Goal: Task Accomplishment & Management: Manage account settings

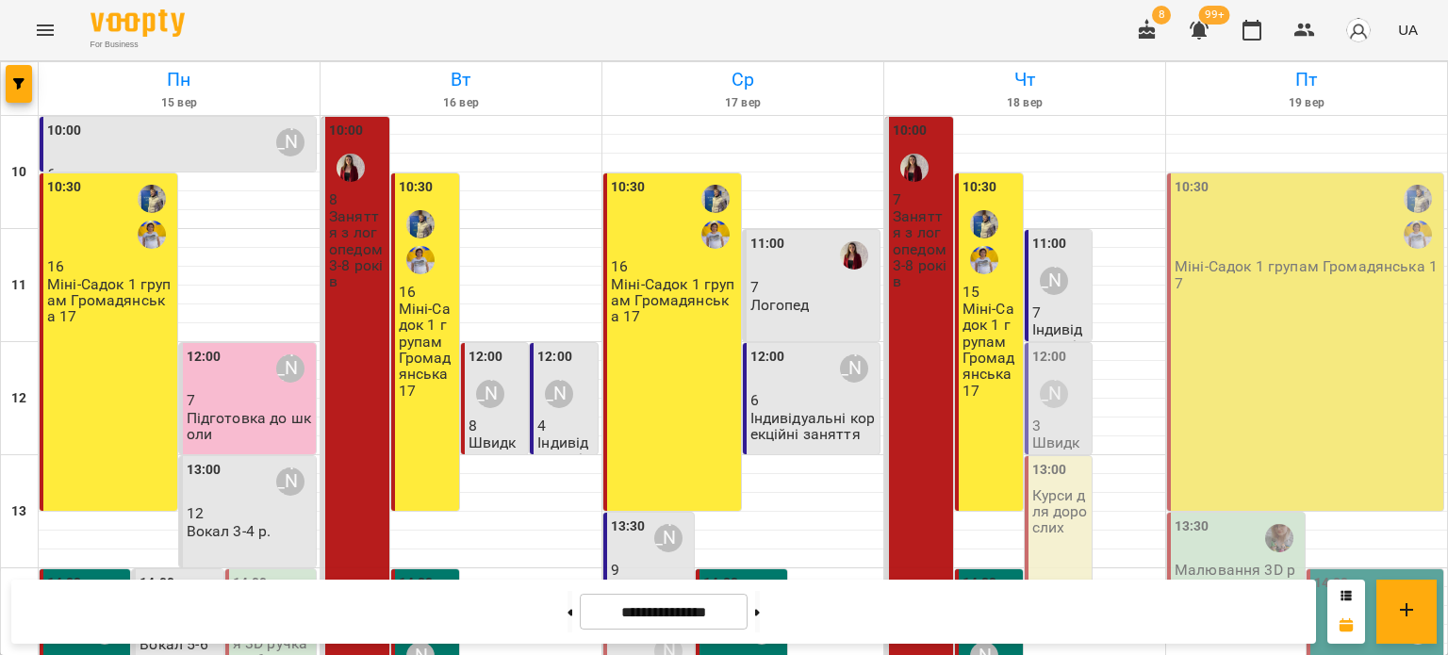
scroll to position [377, 0]
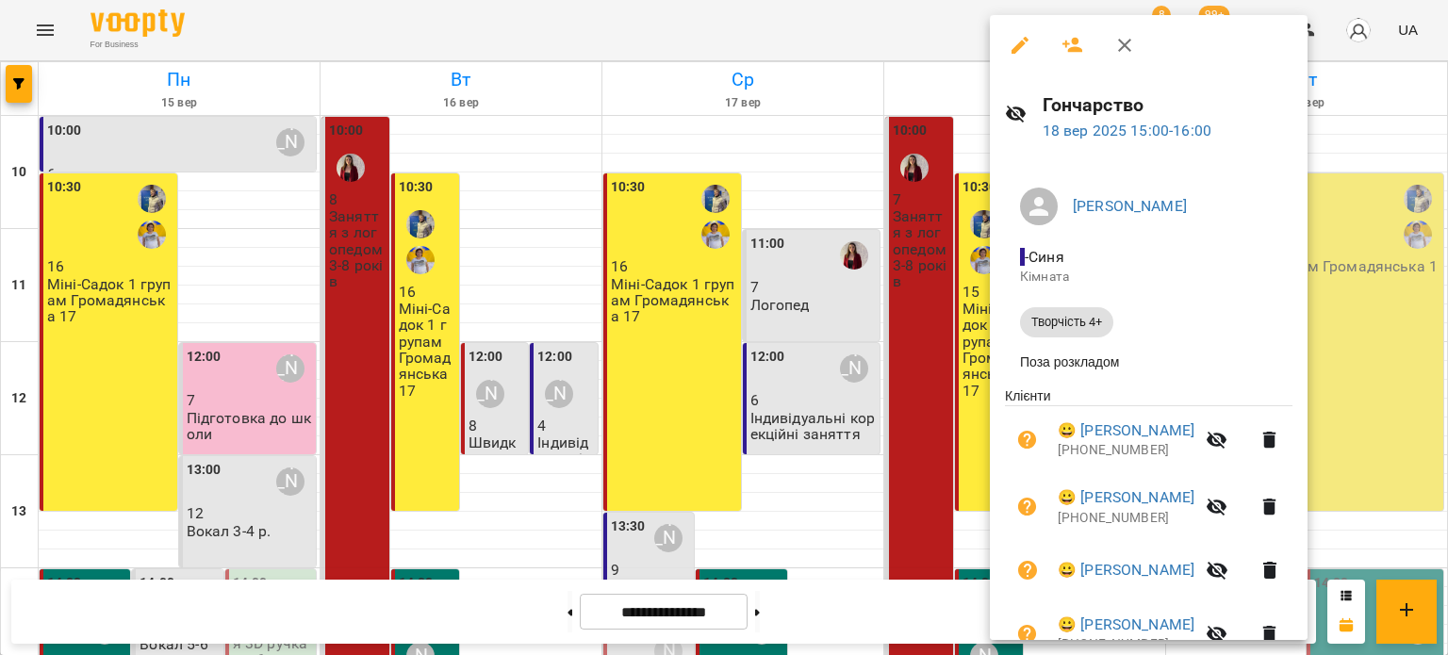
drag, startPoint x: 1082, startPoint y: 50, endPoint x: 1078, endPoint y: 167, distance: 117.0
click at [1082, 50] on icon "button" at bounding box center [1072, 45] width 21 height 15
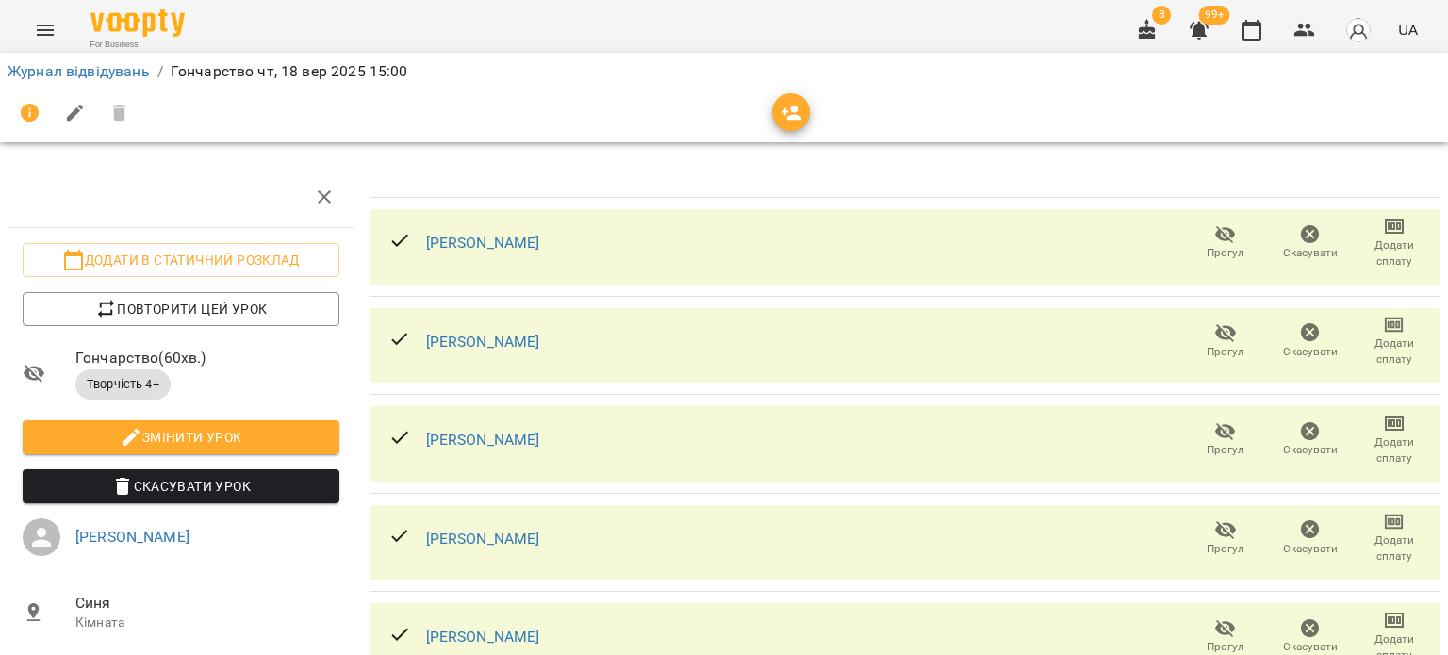
click at [1026, 91] on div at bounding box center [724, 113] width 1433 height 45
click at [781, 117] on icon "button" at bounding box center [792, 113] width 23 height 23
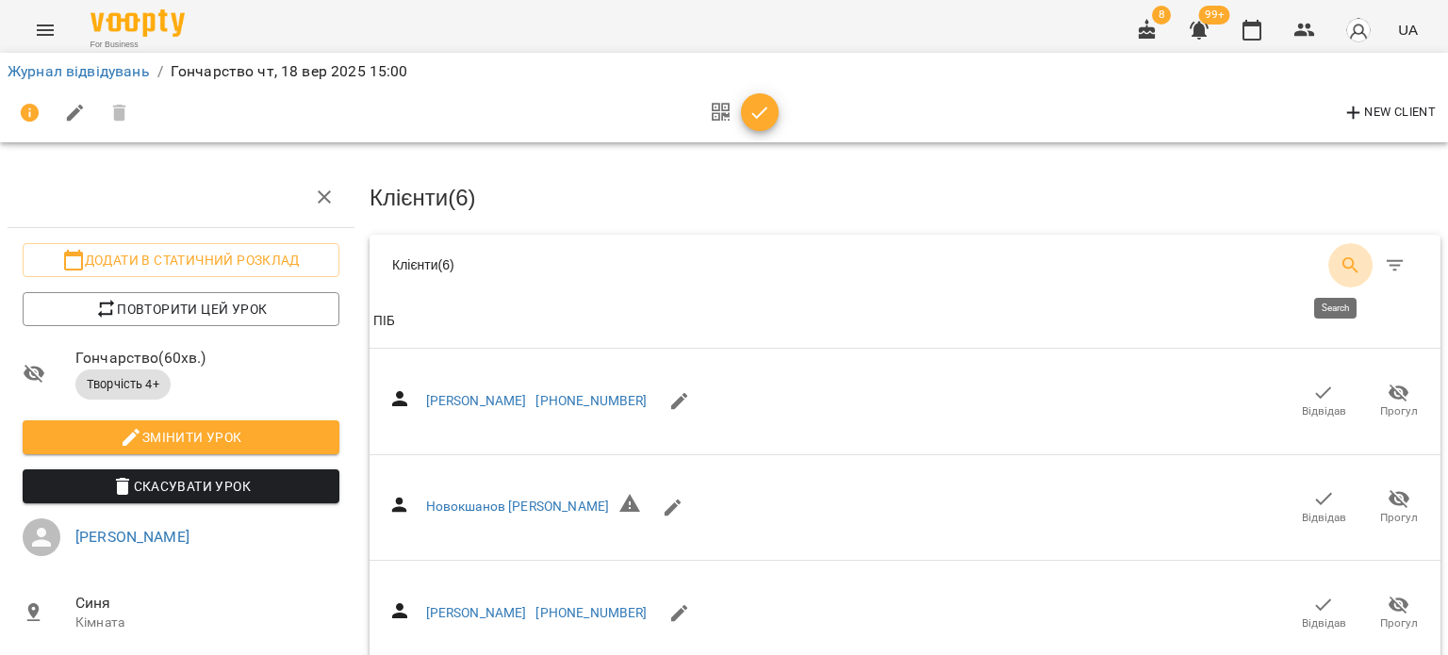
click at [1344, 259] on icon "Search" at bounding box center [1351, 266] width 23 height 23
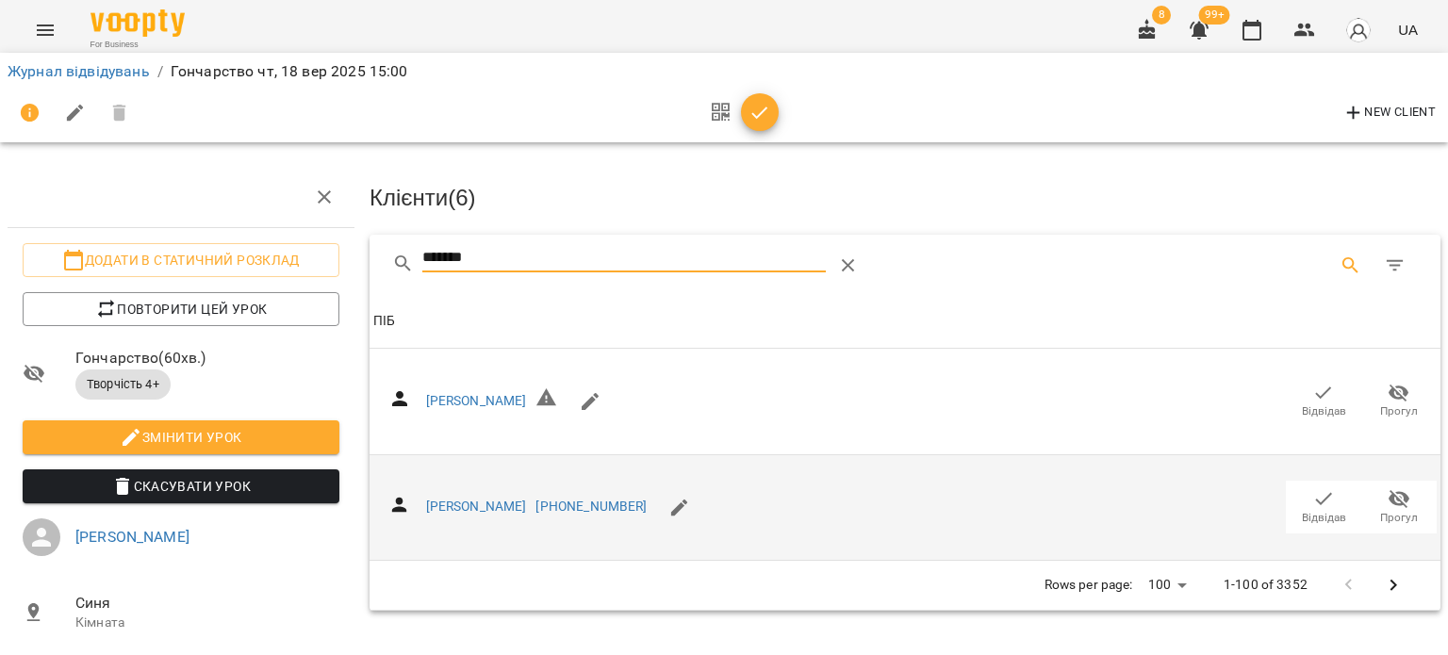
type input "*******"
click at [1302, 519] on span "Відвідав" at bounding box center [1324, 518] width 44 height 16
drag, startPoint x: 577, startPoint y: 262, endPoint x: 279, endPoint y: 264, distance: 297.9
click at [287, 264] on div "Додати в статичний розклад Повторити цей урок Гончарство ( 60 хв. ) Творчість 4…" at bounding box center [723, 417] width 1463 height 683
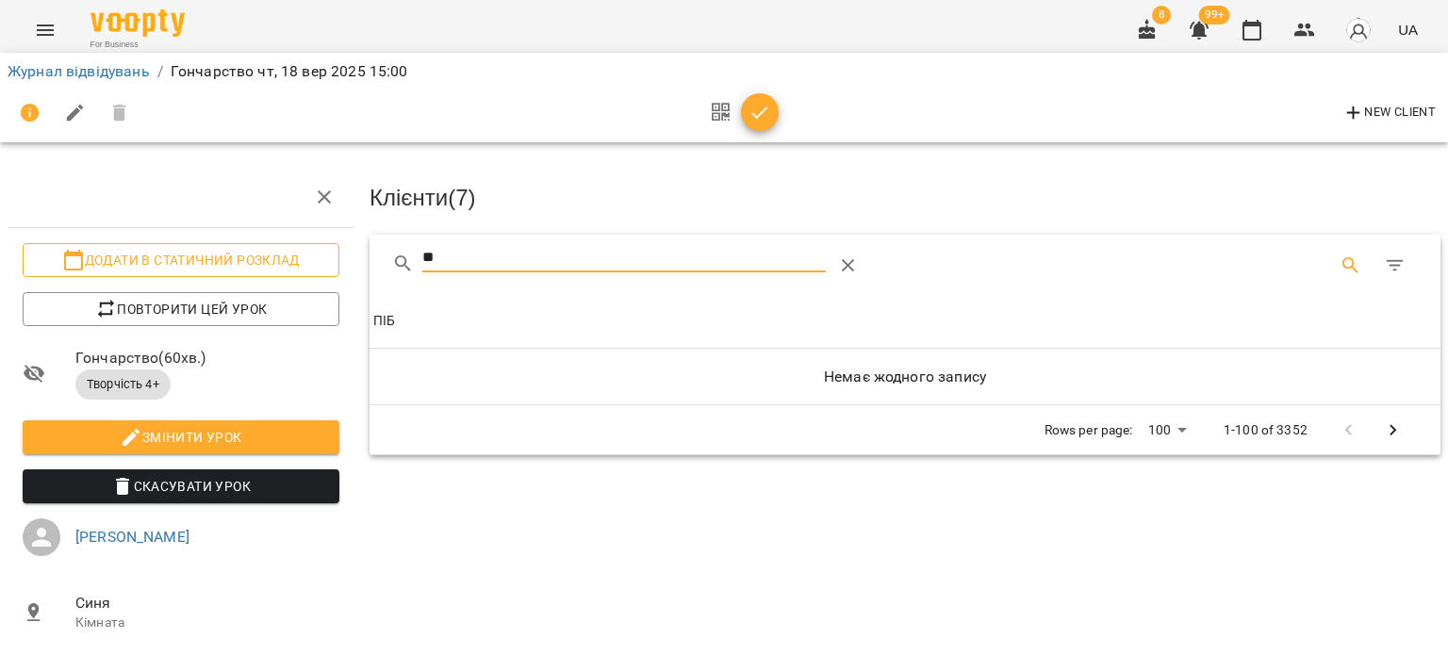
type input "*"
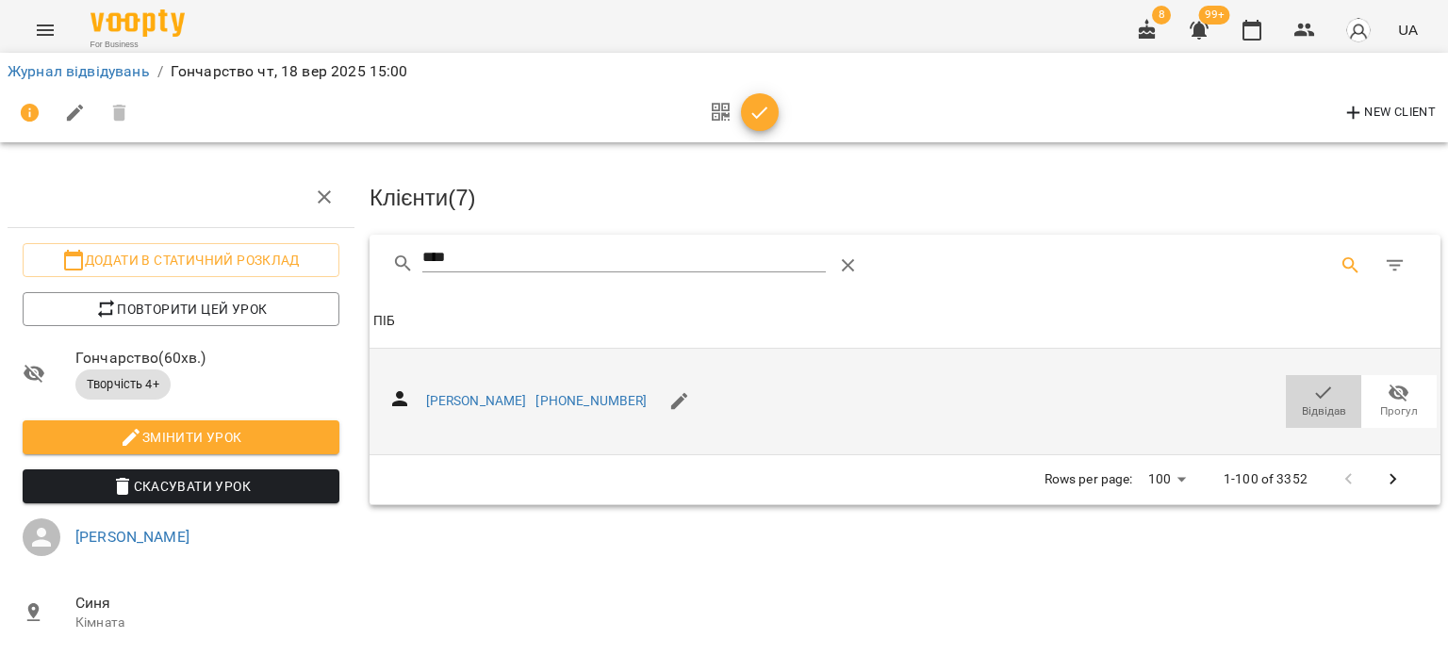
click at [1312, 399] on icon "button" at bounding box center [1323, 393] width 23 height 23
drag, startPoint x: 507, startPoint y: 252, endPoint x: 342, endPoint y: 252, distance: 165.0
click at [342, 252] on div "Додати в статичний розклад Повторити цей урок Гончарство ( 60 хв. ) Творчість 4…" at bounding box center [723, 417] width 1463 height 683
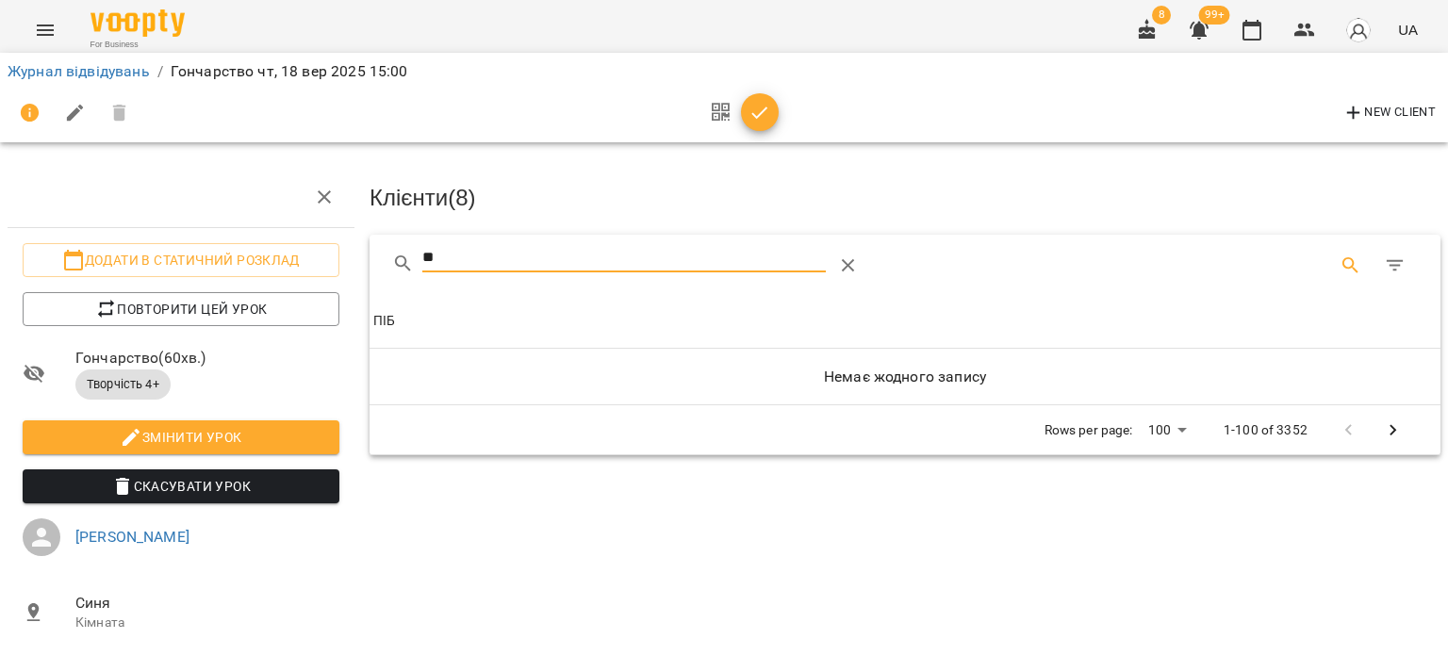
type input "*"
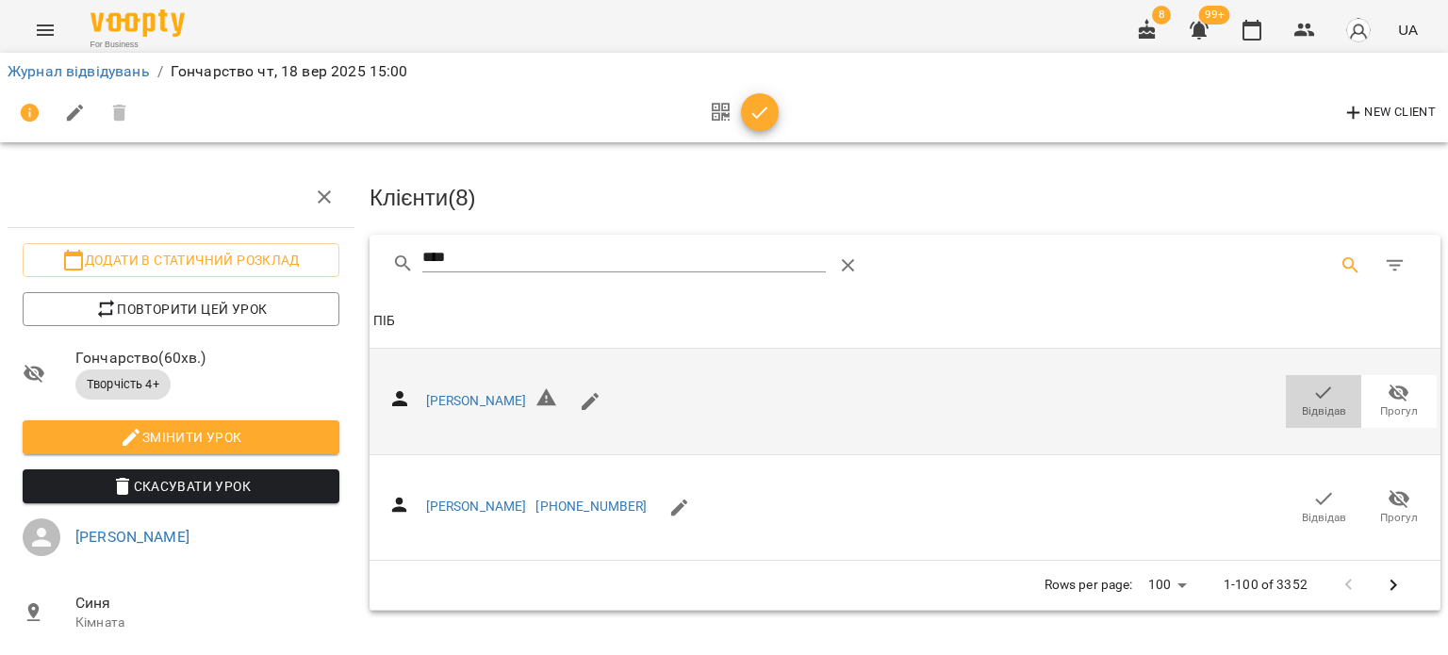
click at [1316, 392] on icon "button" at bounding box center [1324, 393] width 16 height 12
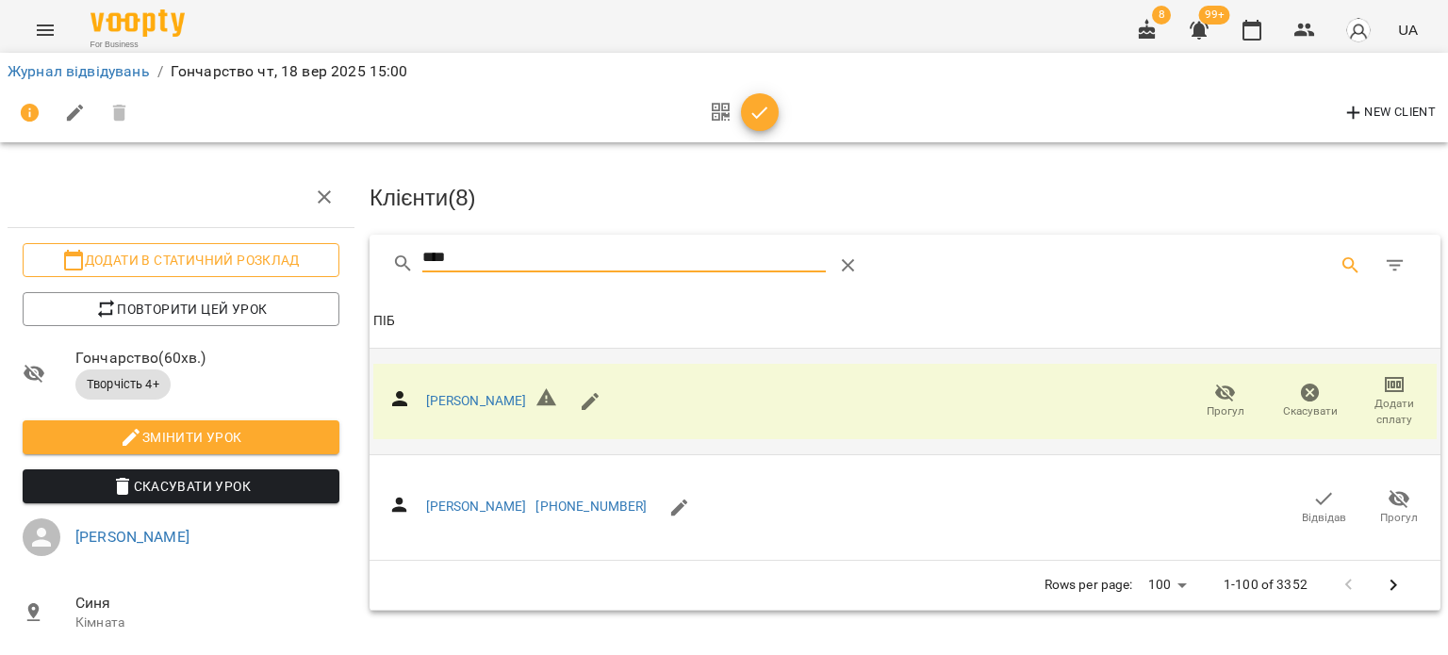
drag, startPoint x: 478, startPoint y: 250, endPoint x: 280, endPoint y: 255, distance: 198.0
click at [280, 255] on div "Додати в статичний розклад Повторити цей урок Гончарство ( 60 хв. ) Творчість 4…" at bounding box center [723, 417] width 1463 height 683
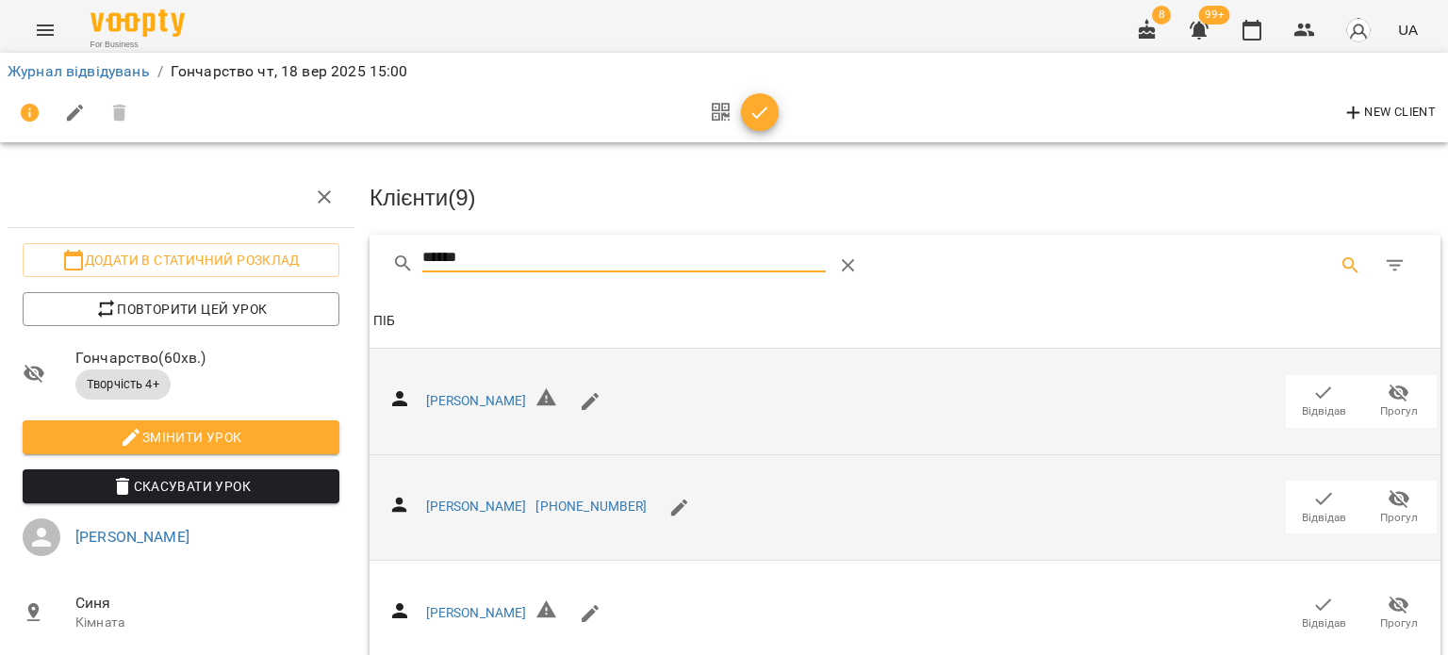
click at [1312, 497] on icon "button" at bounding box center [1323, 498] width 23 height 23
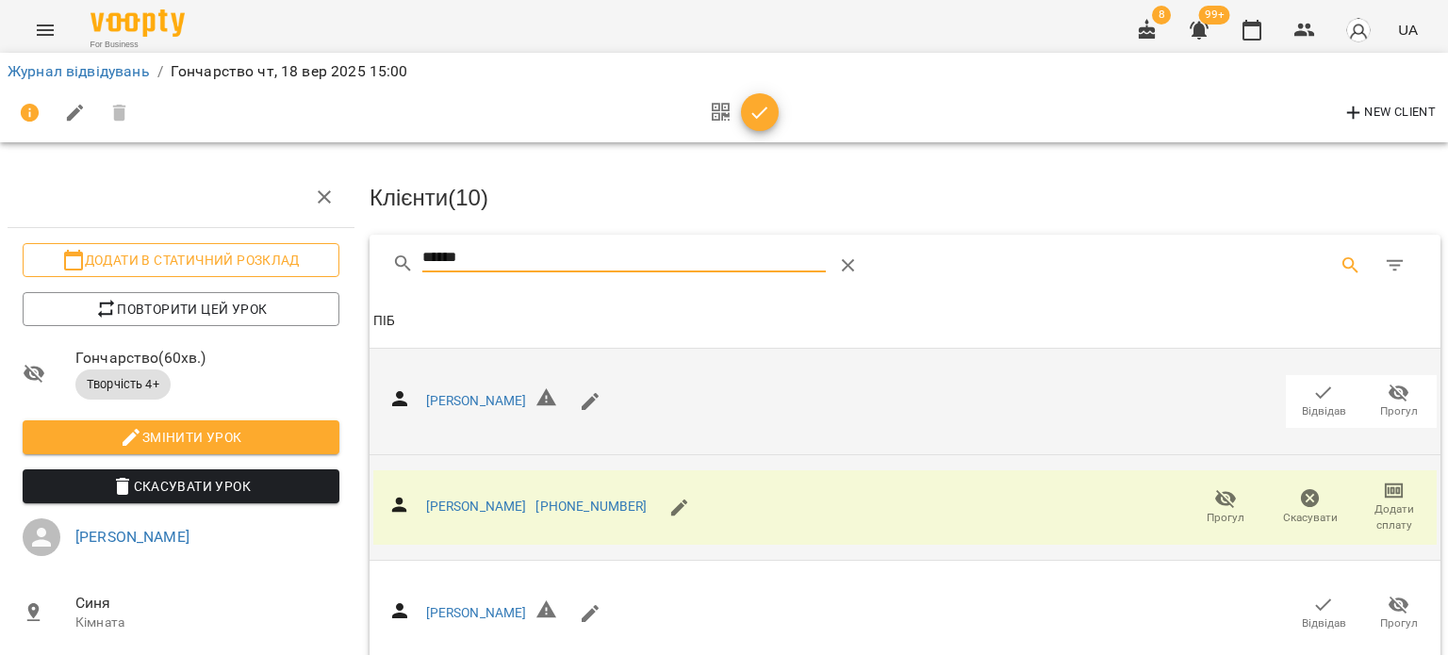
drag, startPoint x: 436, startPoint y: 263, endPoint x: 313, endPoint y: 263, distance: 122.6
click at [313, 263] on div "Додати в статичний розклад Повторити цей урок Гончарство ( 60 хв. ) Творчість 4…" at bounding box center [723, 417] width 1463 height 683
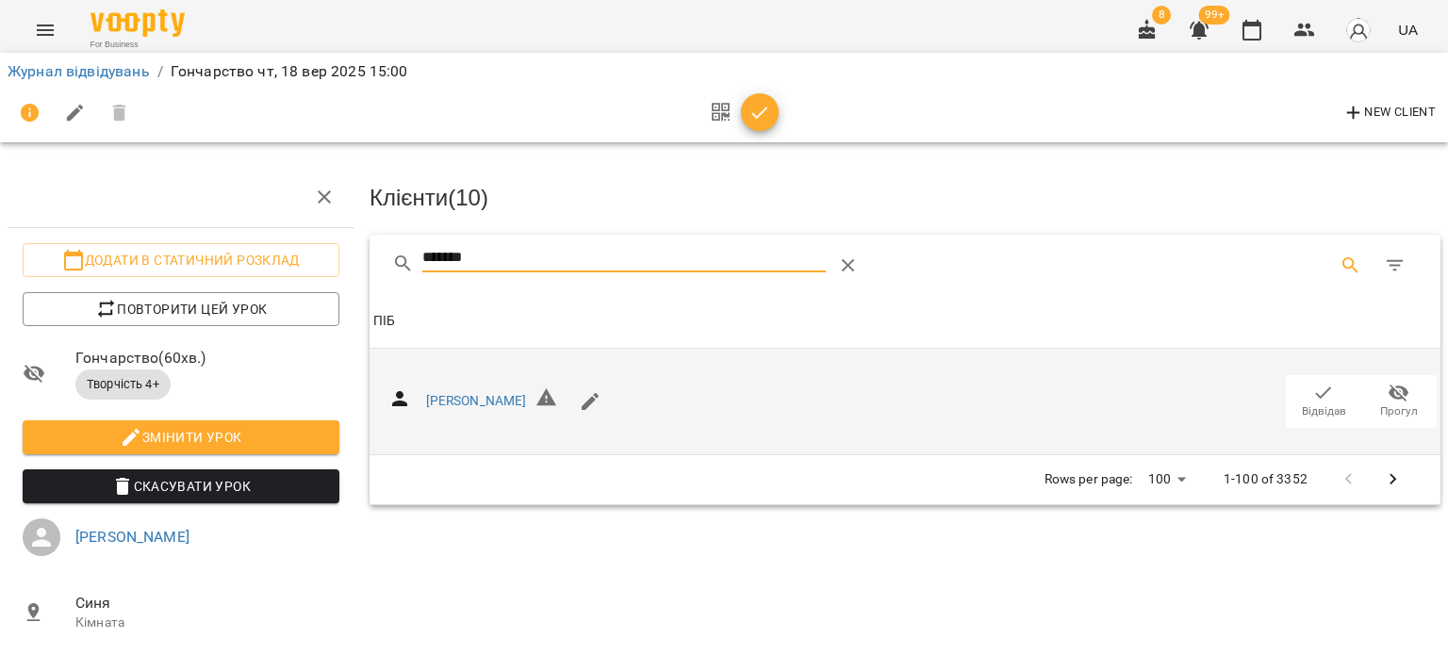
type input "*******"
click at [1312, 388] on icon "button" at bounding box center [1323, 393] width 23 height 23
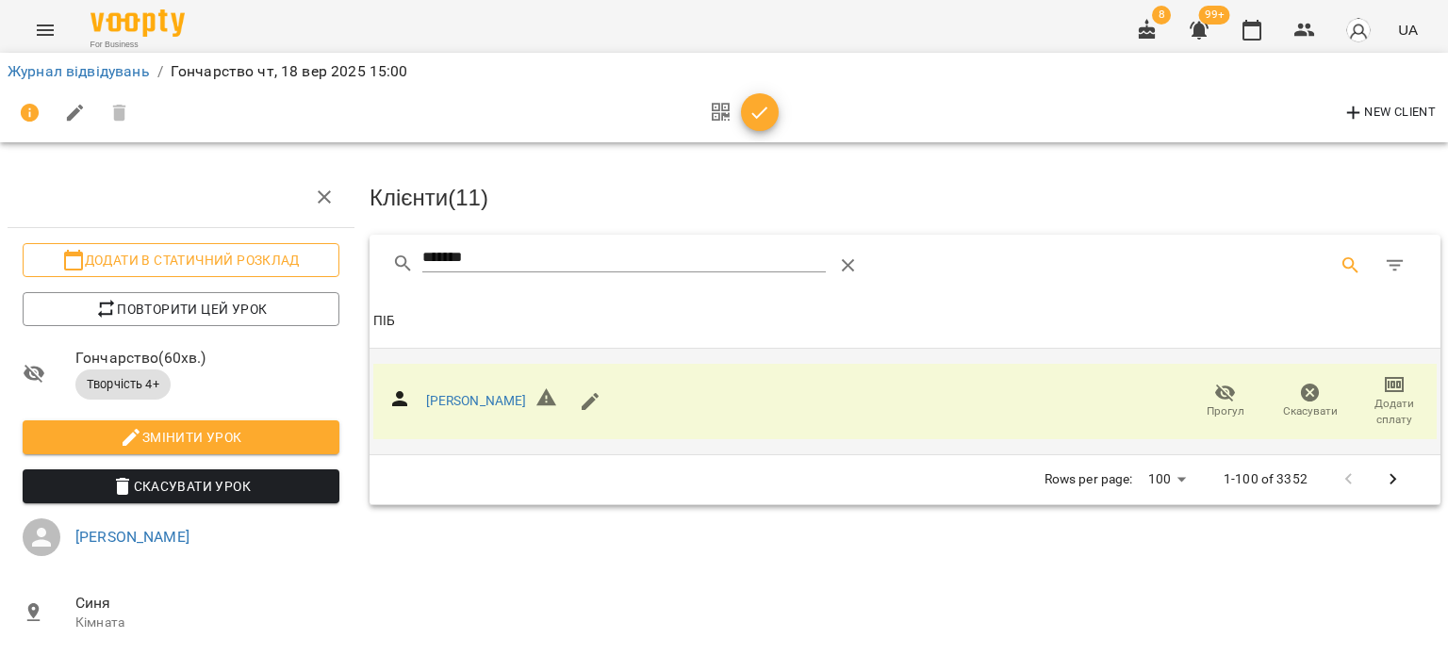
drag, startPoint x: 494, startPoint y: 245, endPoint x: 326, endPoint y: 251, distance: 167.9
click at [326, 251] on div "Додати в статичний розклад Повторити цей урок Гончарство ( 60 хв. ) Творчість 4…" at bounding box center [723, 417] width 1463 height 683
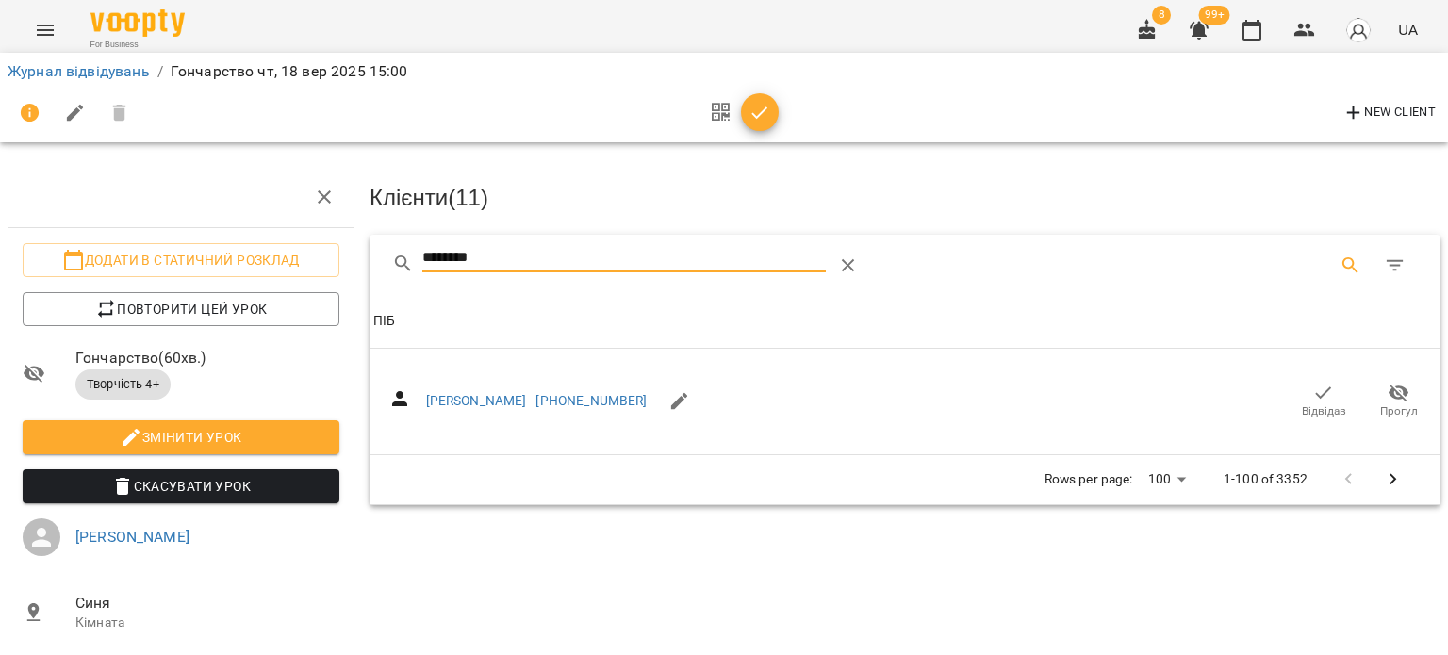
drag, startPoint x: 1312, startPoint y: 393, endPoint x: 732, endPoint y: 239, distance: 600.7
click at [1312, 393] on icon "button" at bounding box center [1323, 393] width 23 height 23
drag, startPoint x: 702, startPoint y: 253, endPoint x: 337, endPoint y: 242, distance: 365.9
click at [356, 244] on div "Додати в статичний розклад Повторити цей урок Гончарство ( 60 хв. ) Творчість 4…" at bounding box center [723, 417] width 1463 height 683
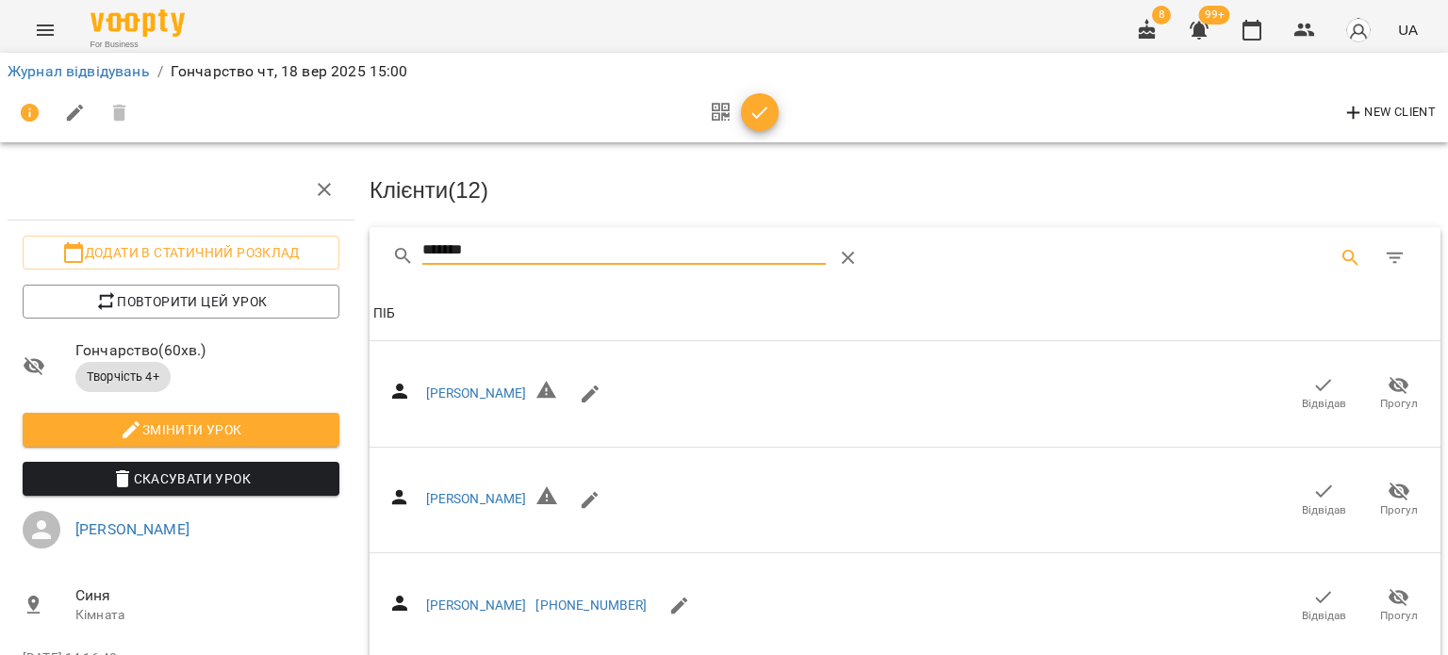
scroll to position [377, 0]
type input "*******"
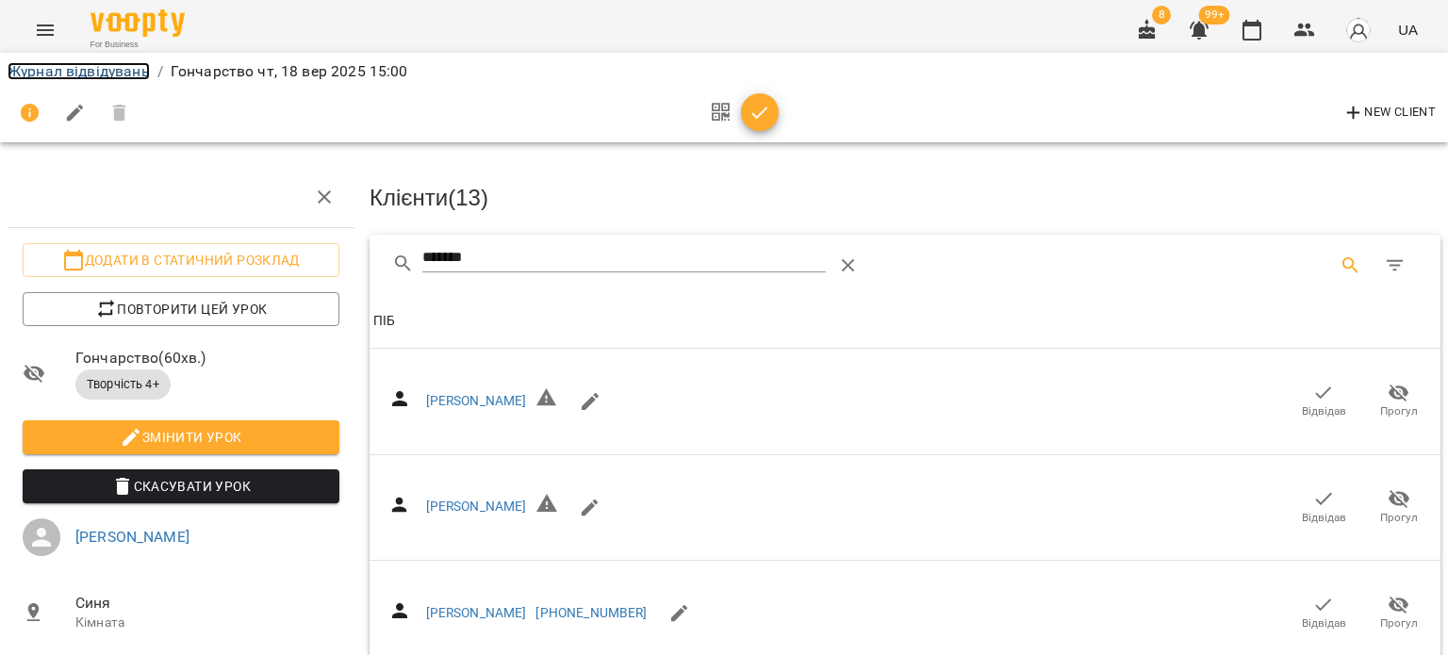
click at [130, 72] on link "Журнал відвідувань" at bounding box center [79, 71] width 142 height 18
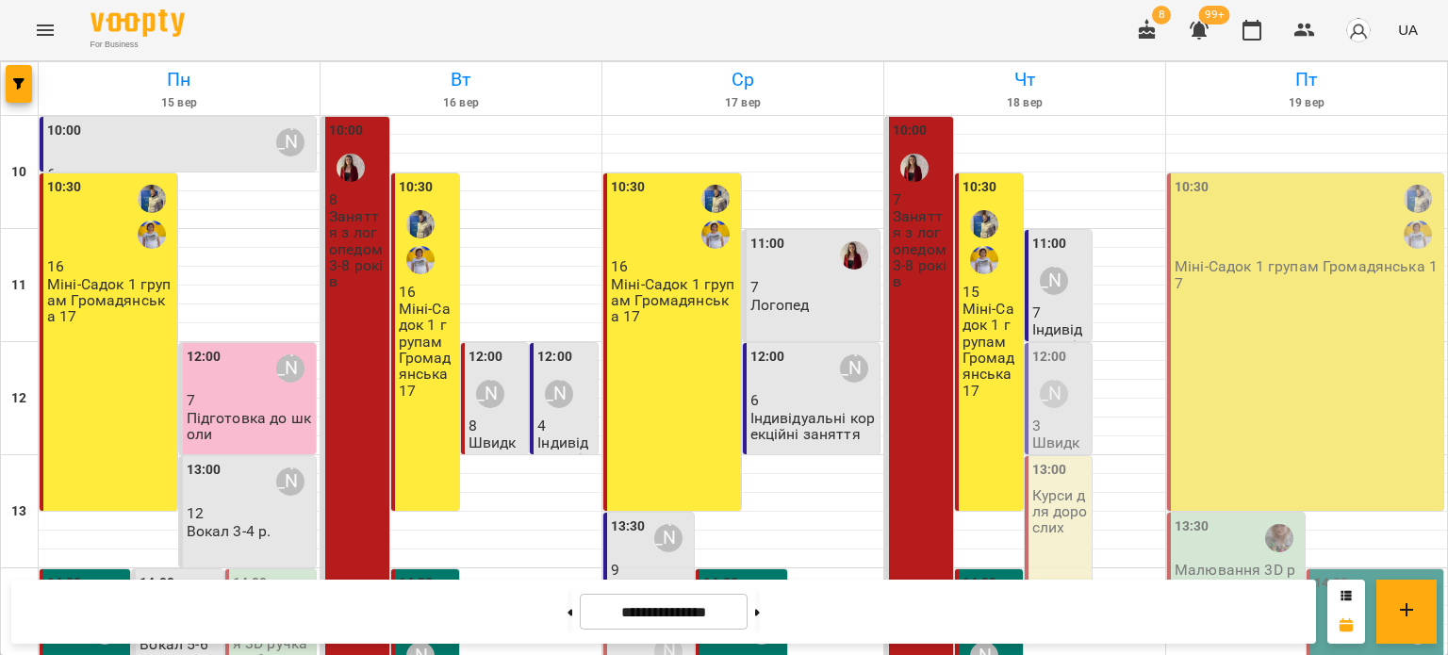
scroll to position [450, 0]
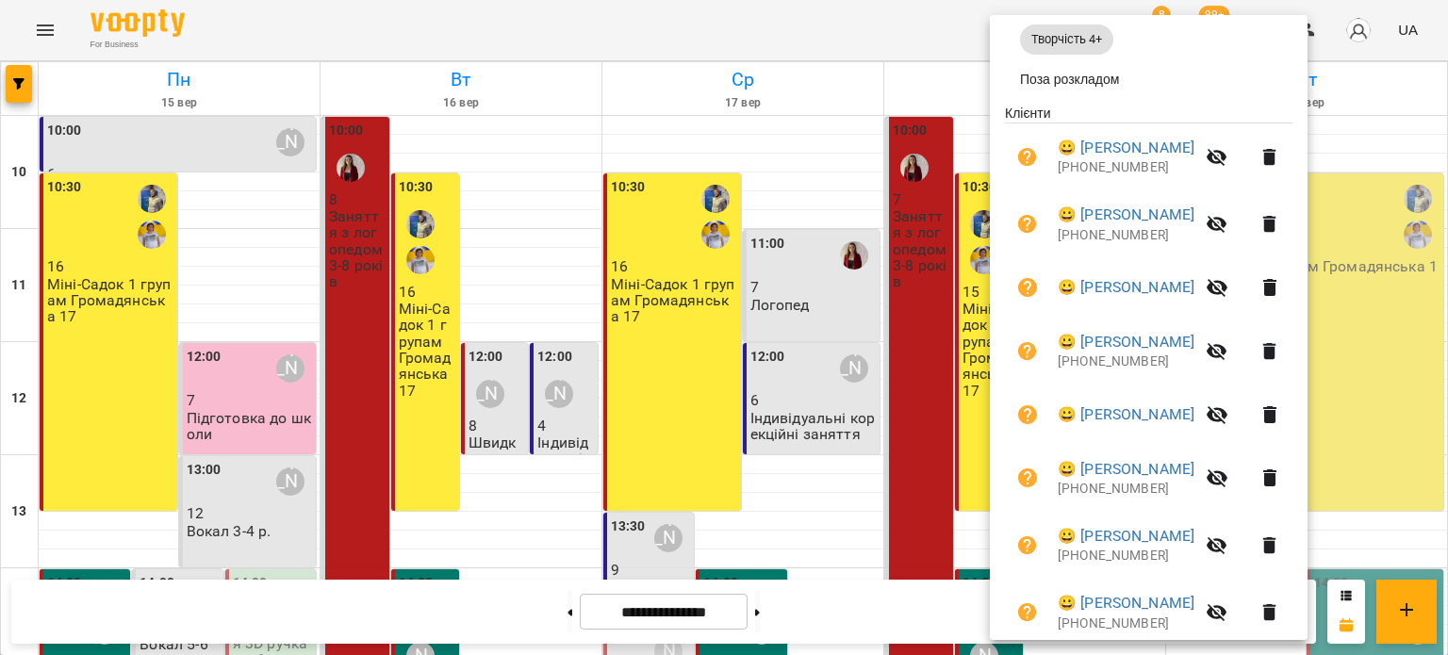
scroll to position [377, 0]
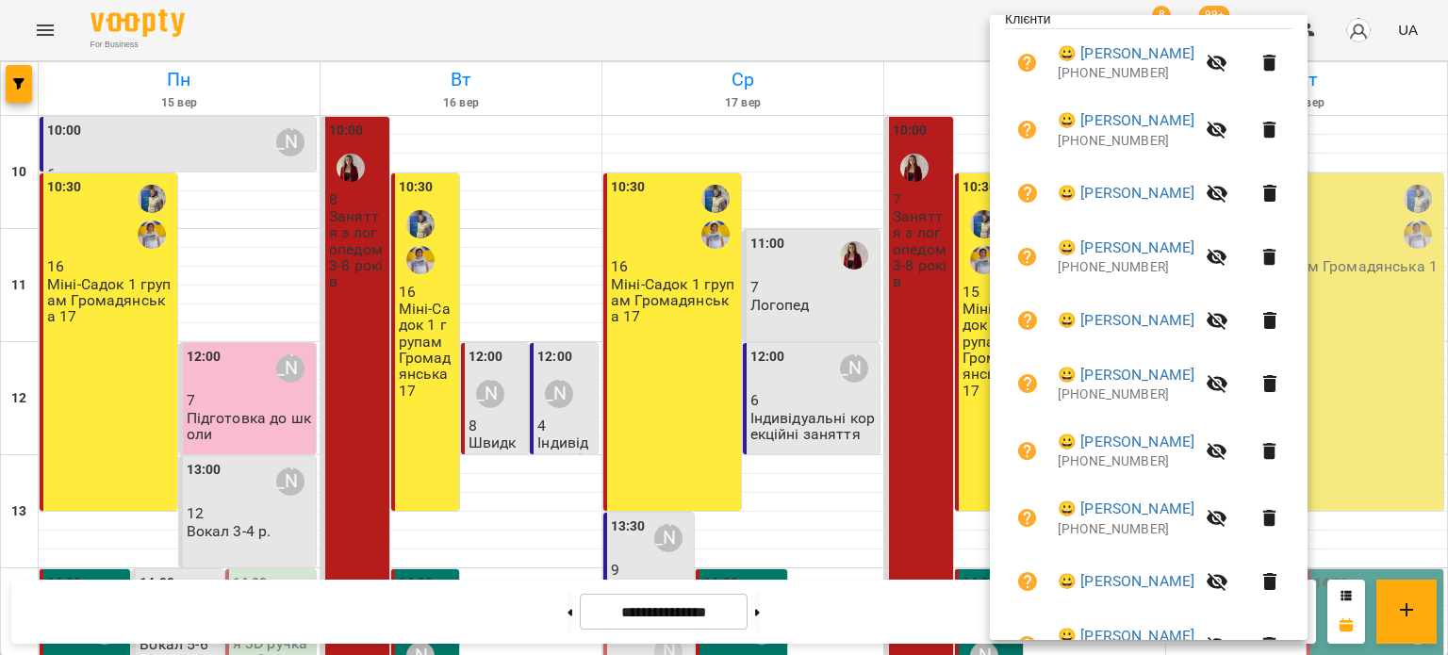
click at [207, 150] on div at bounding box center [724, 327] width 1448 height 655
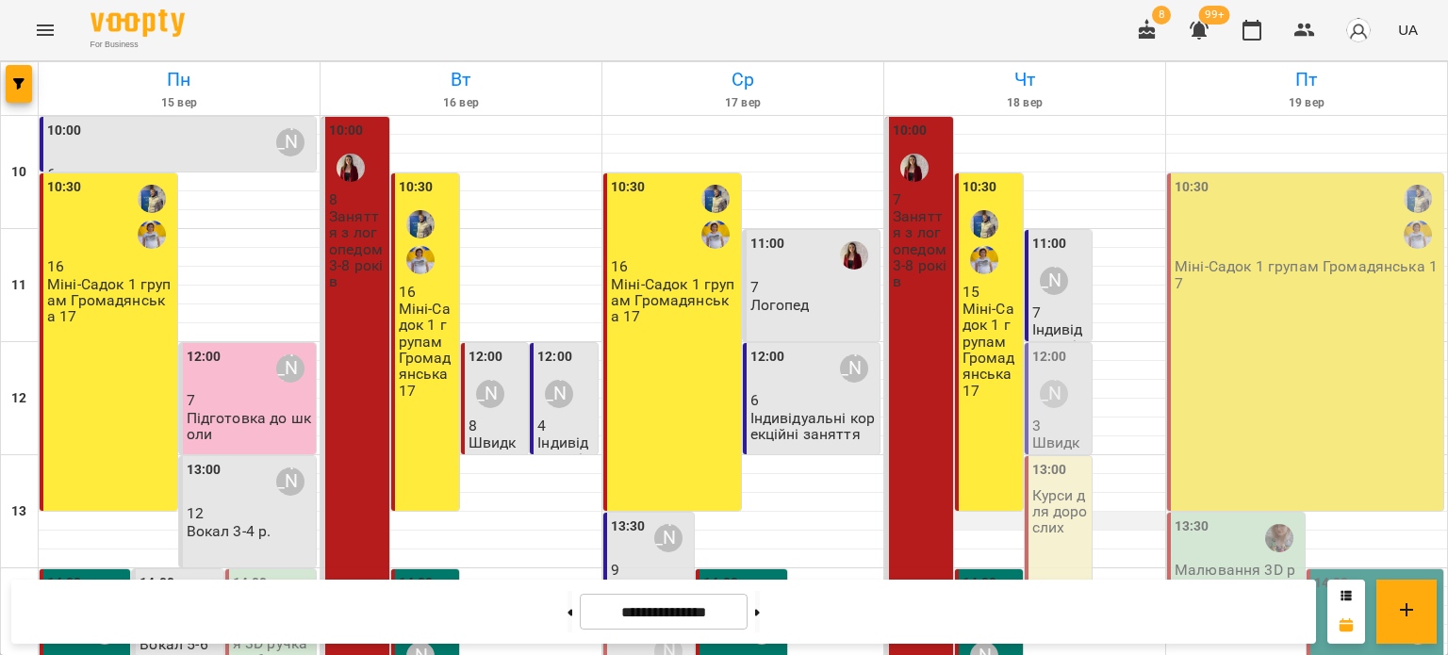
scroll to position [94, 0]
click at [1043, 259] on div "[PERSON_NAME]" at bounding box center [1053, 280] width 43 height 43
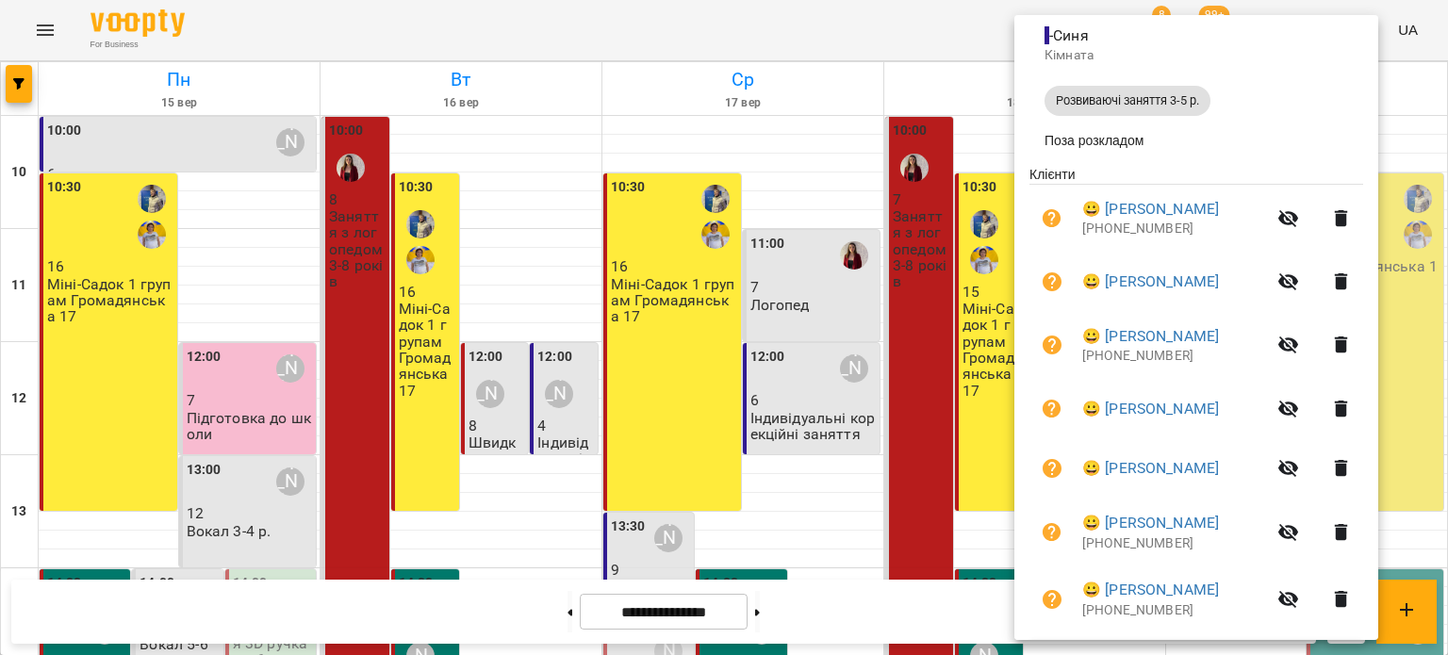
scroll to position [189, 0]
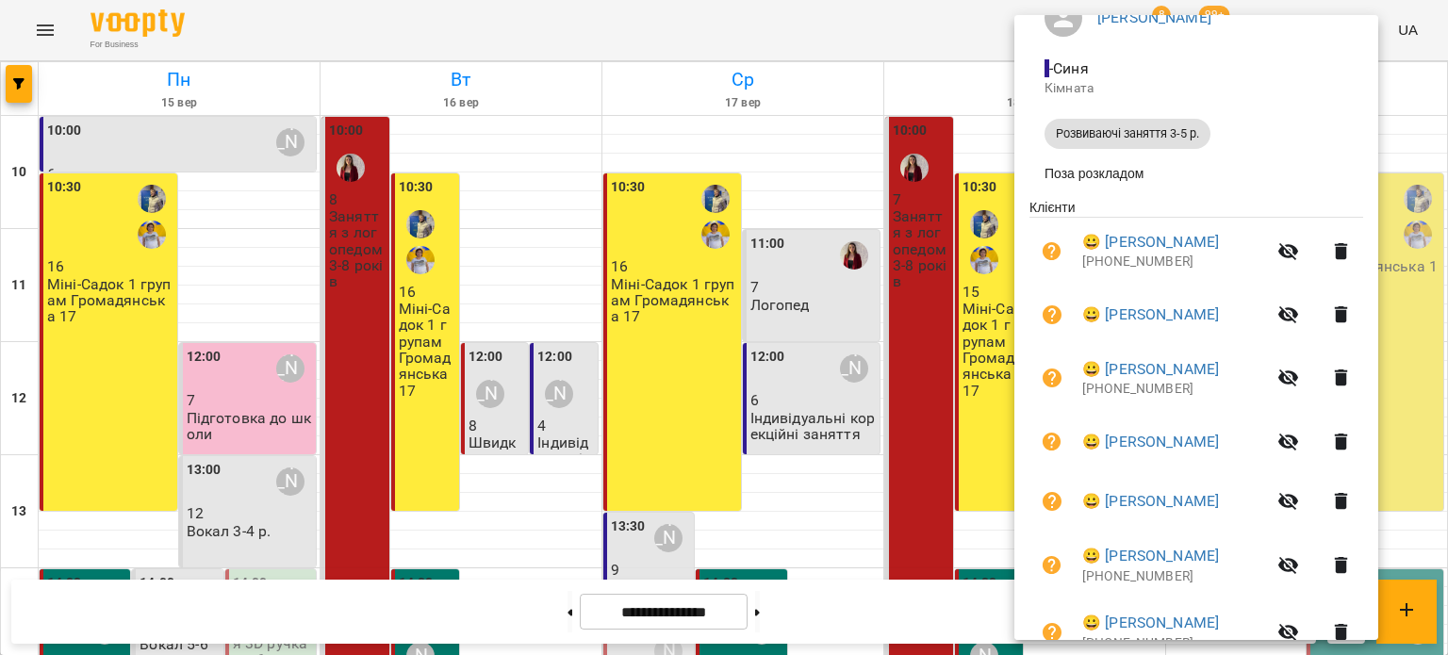
click at [1334, 452] on icon "button" at bounding box center [1341, 442] width 23 height 23
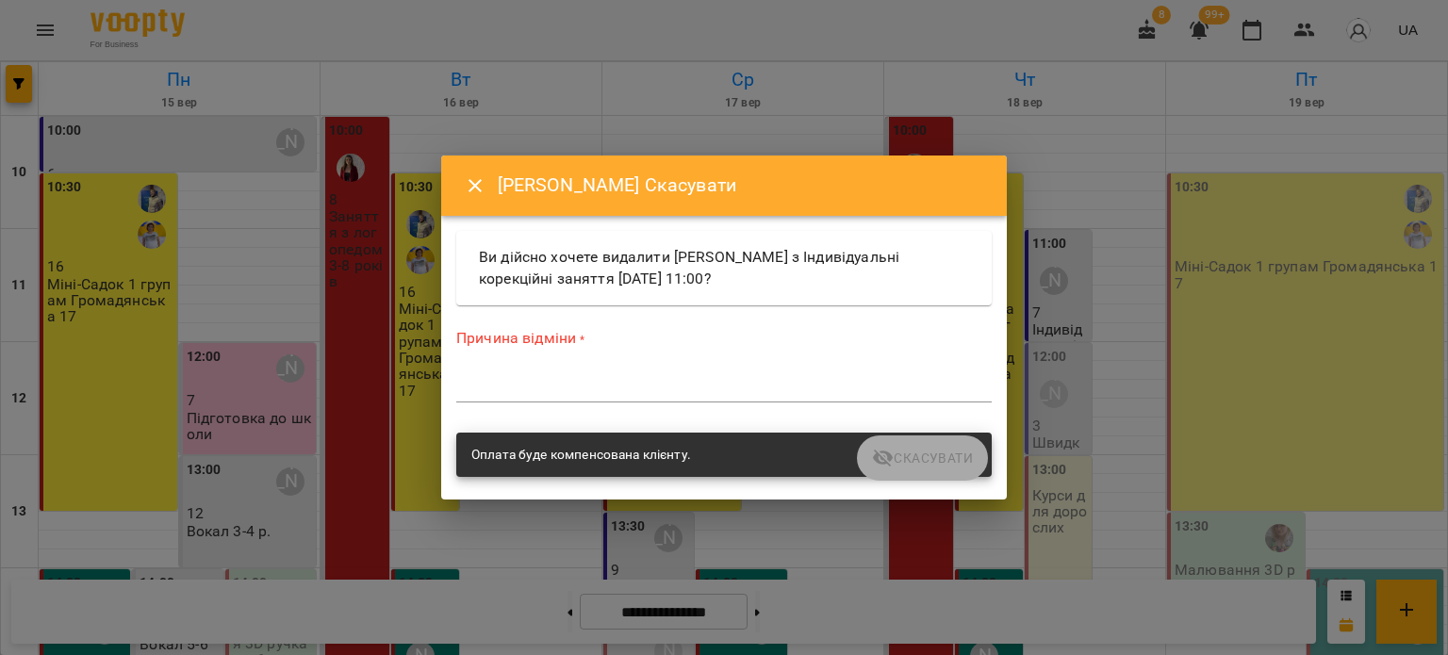
click at [490, 387] on textarea at bounding box center [723, 387] width 535 height 18
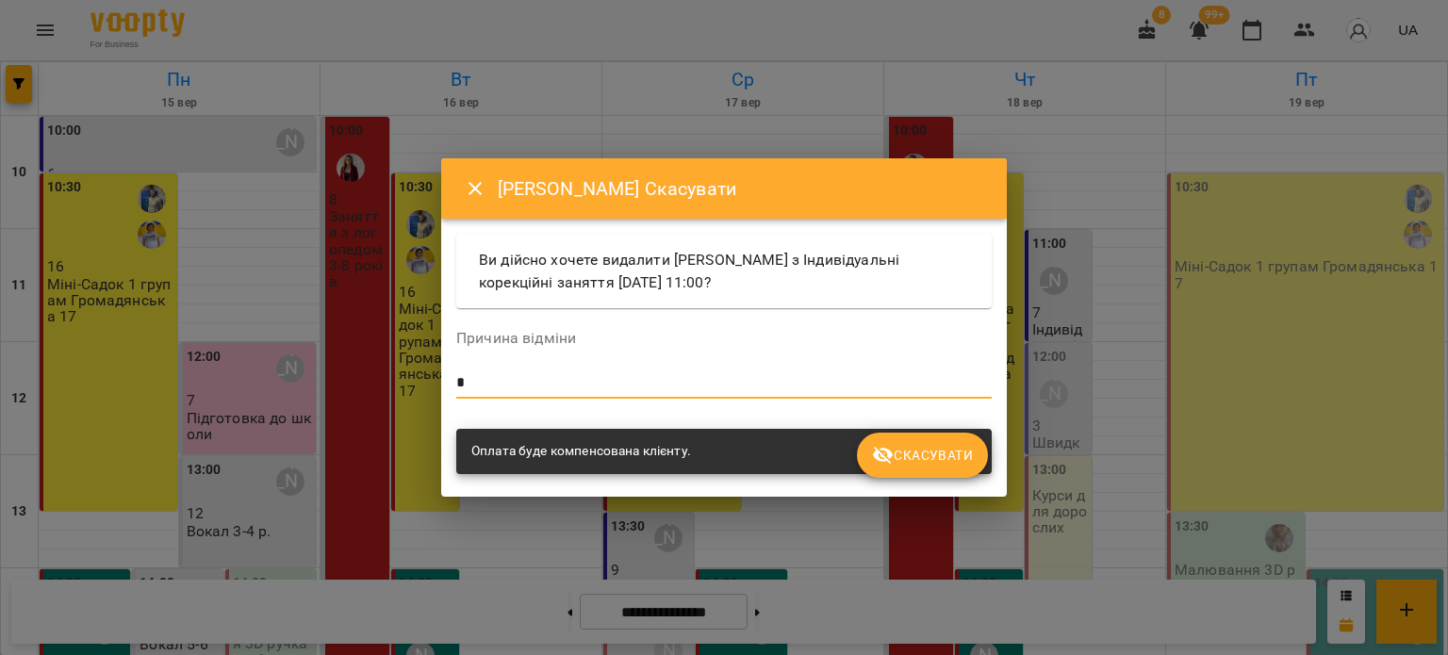
type textarea "*"
click at [920, 460] on span "Скасувати" at bounding box center [922, 455] width 101 height 23
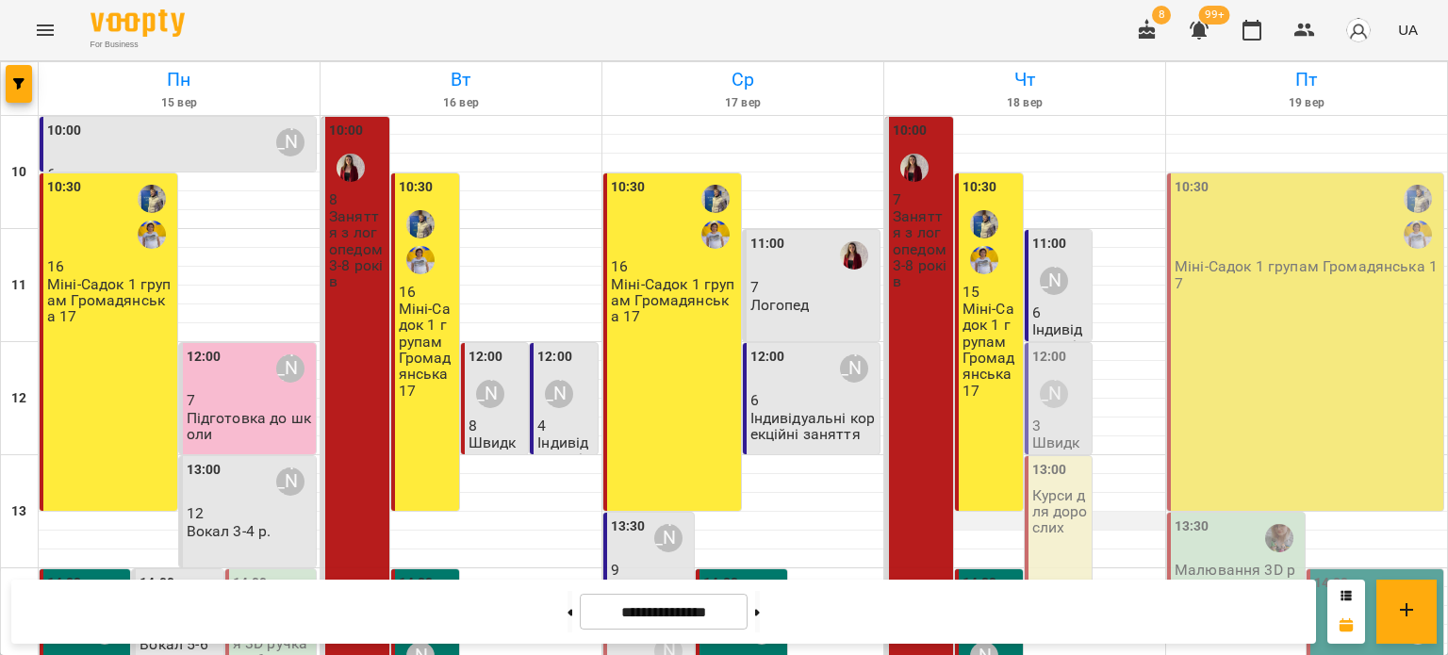
scroll to position [0, 0]
click at [919, 324] on div "10:00 7 Заняття з логопедом 3-8 років" at bounding box center [919, 427] width 68 height 620
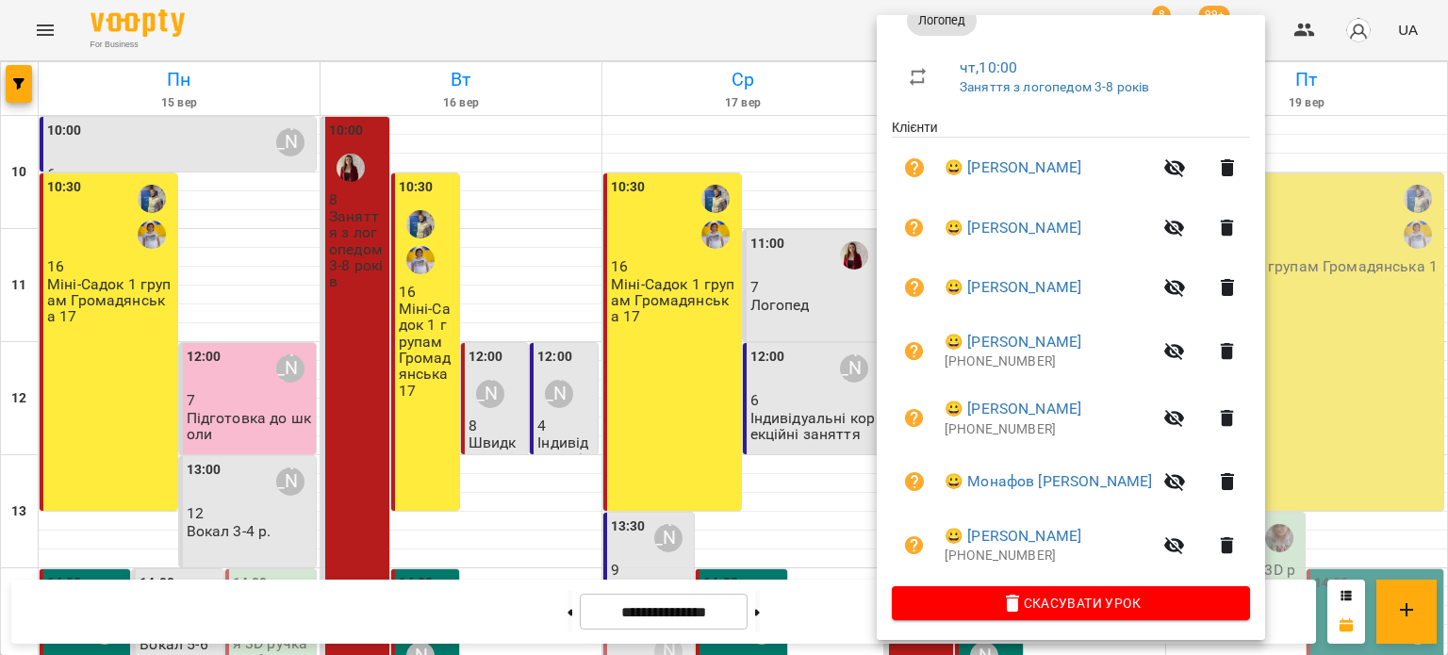
scroll to position [306, 0]
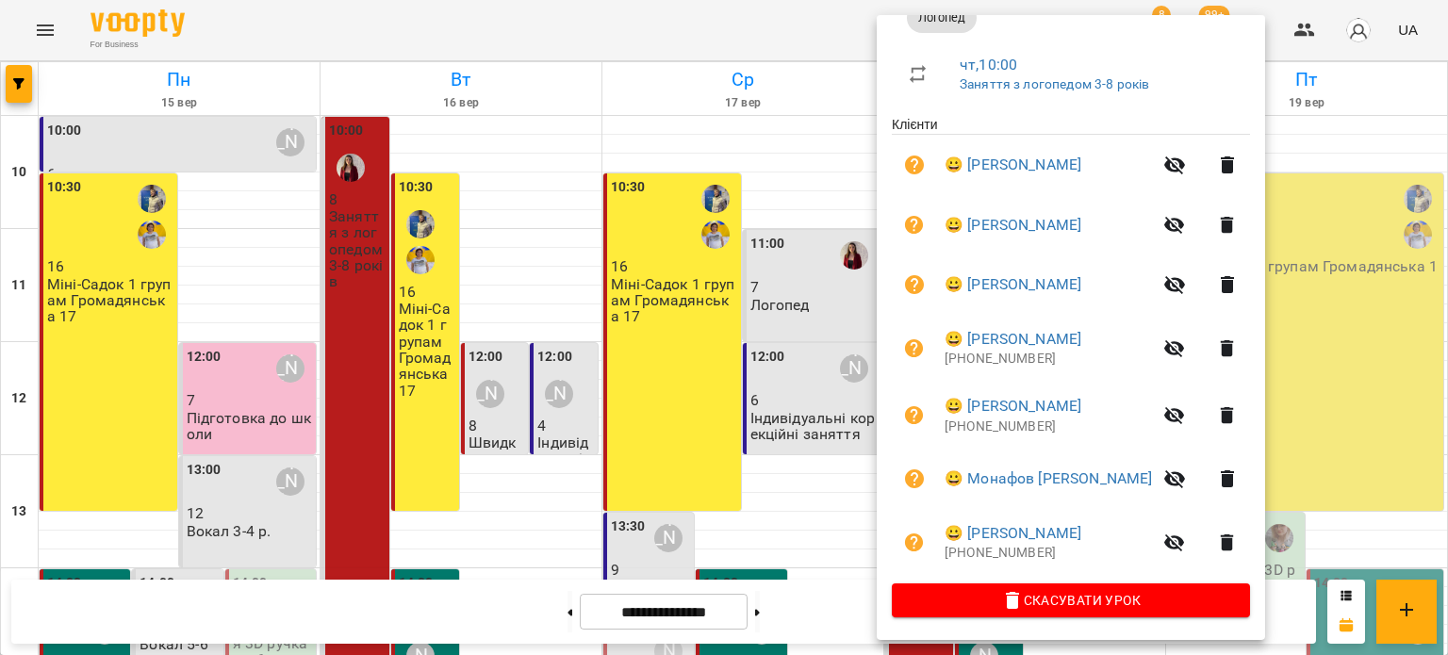
click at [840, 179] on div at bounding box center [724, 327] width 1448 height 655
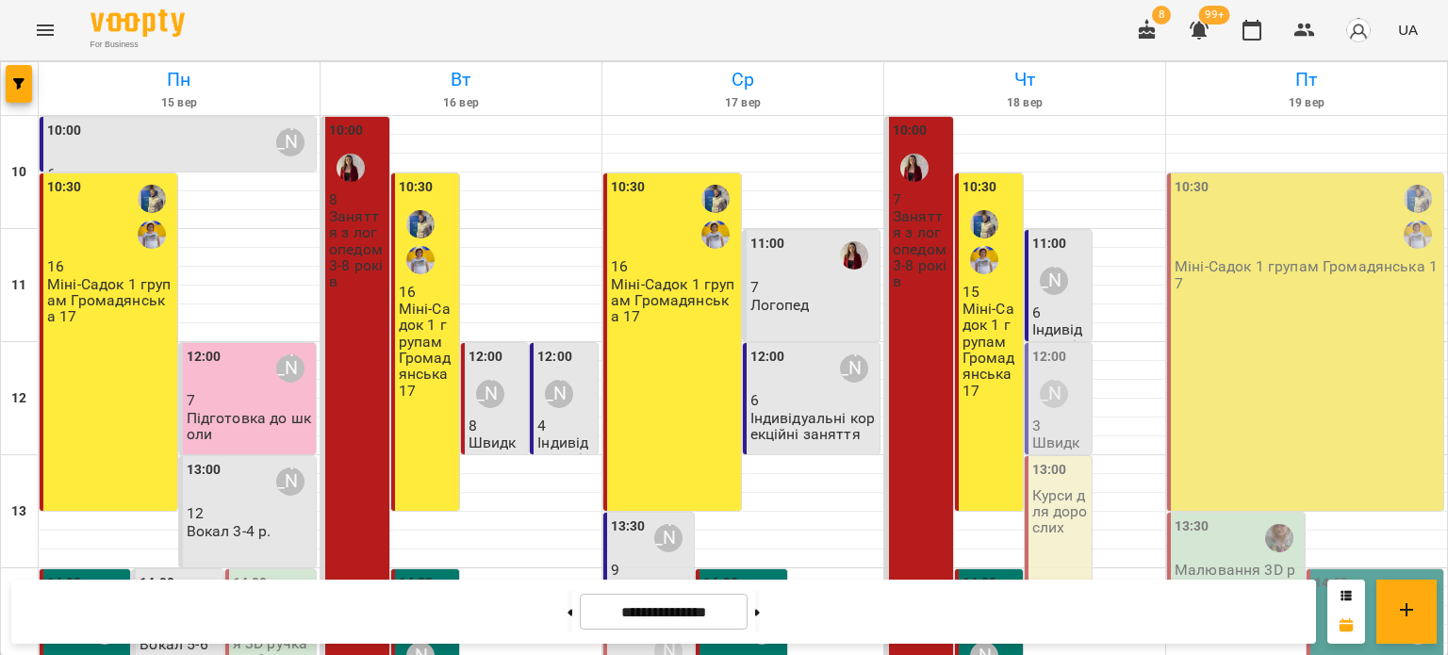
scroll to position [0, 0]
